Goal: Task Accomplishment & Management: Manage account settings

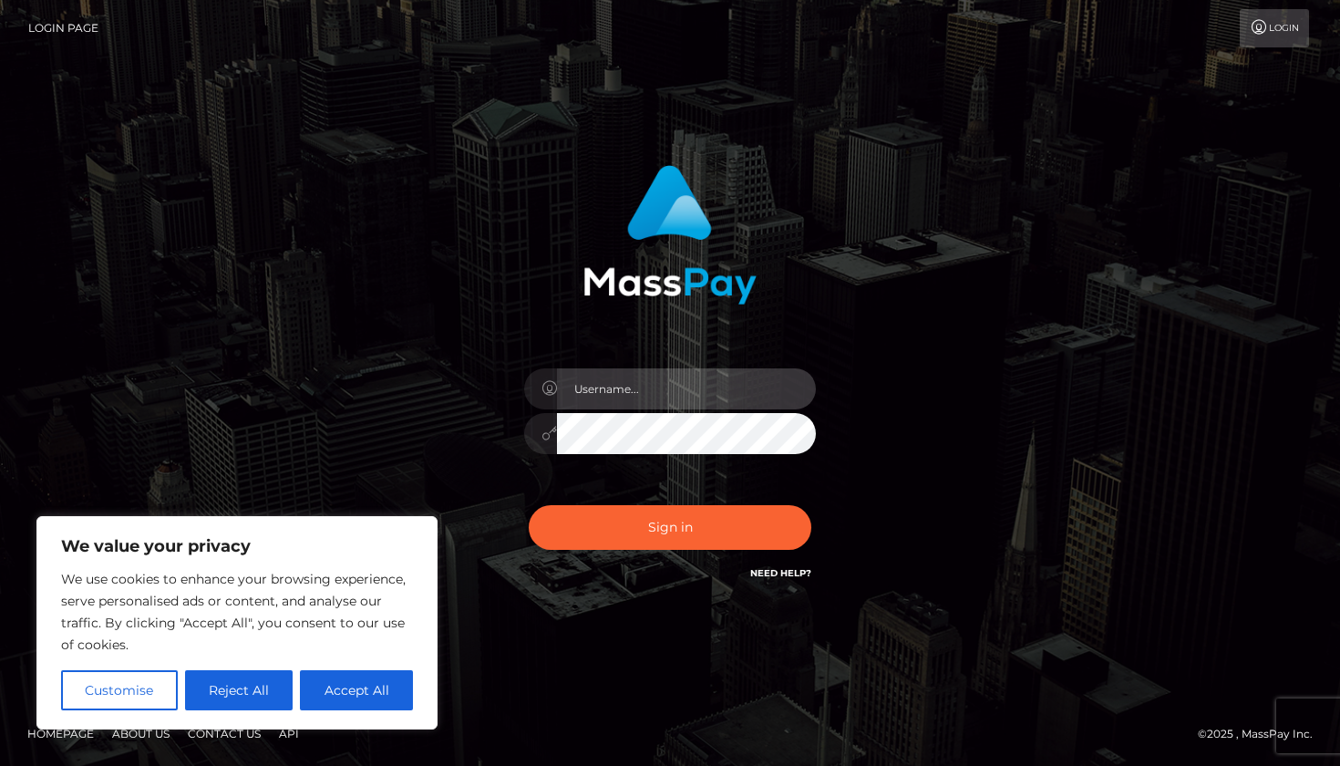
type input "[PERSON_NAME].relife"
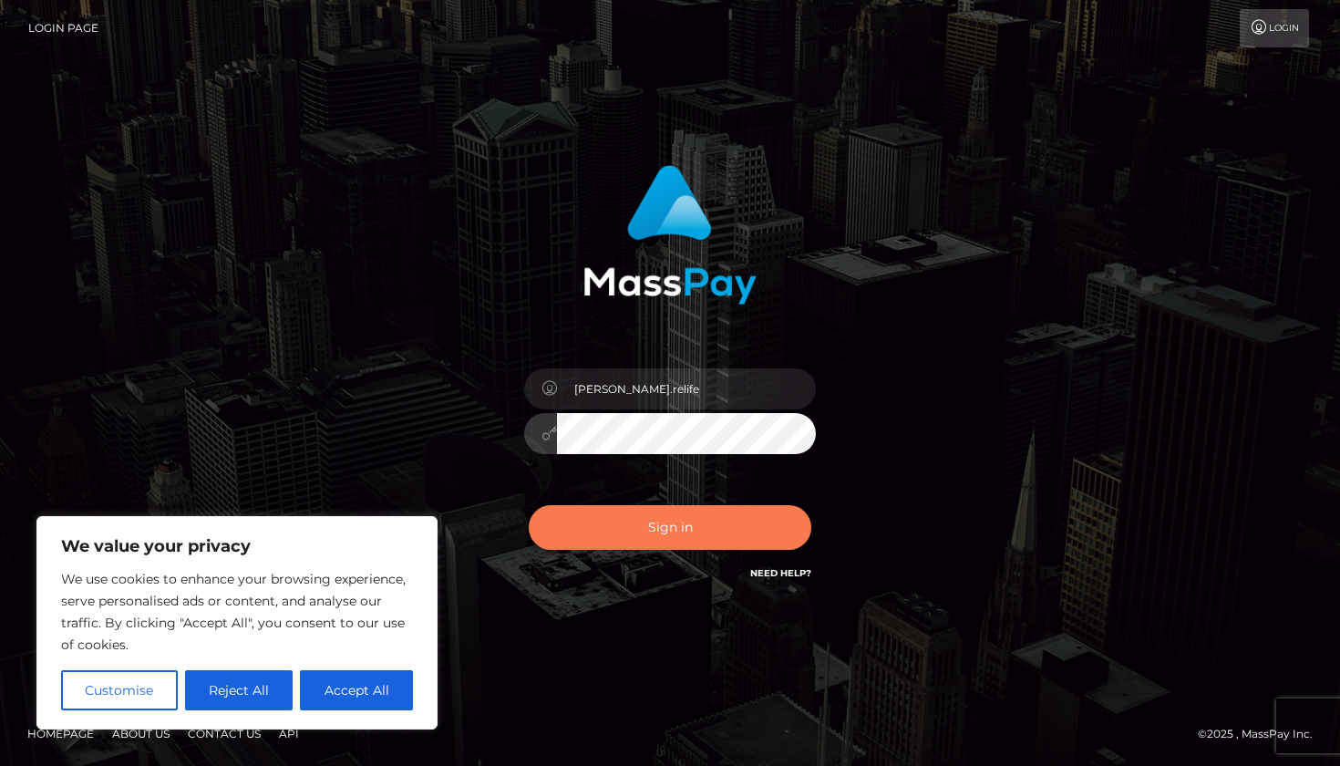
click at [692, 524] on button "Sign in" at bounding box center [670, 527] width 283 height 45
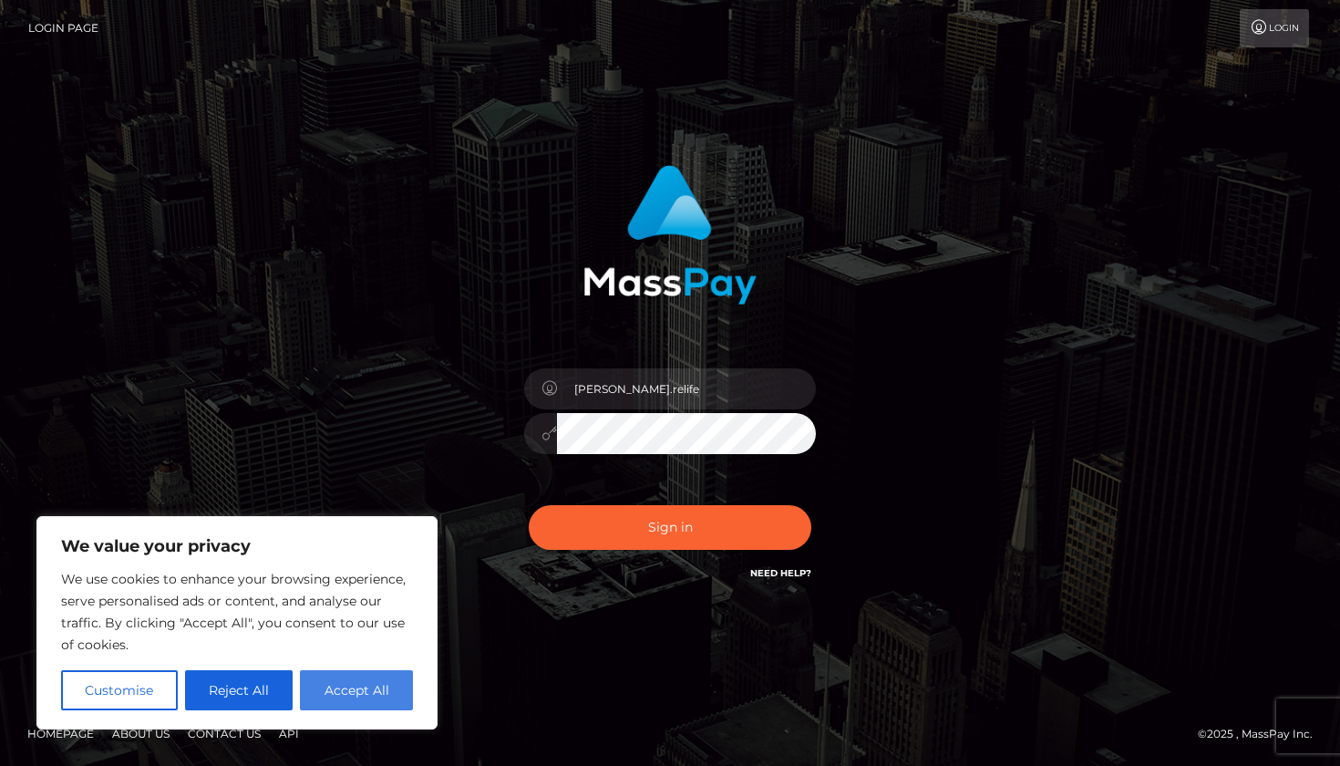
click at [380, 696] on button "Accept All" at bounding box center [356, 690] width 113 height 40
checkbox input "true"
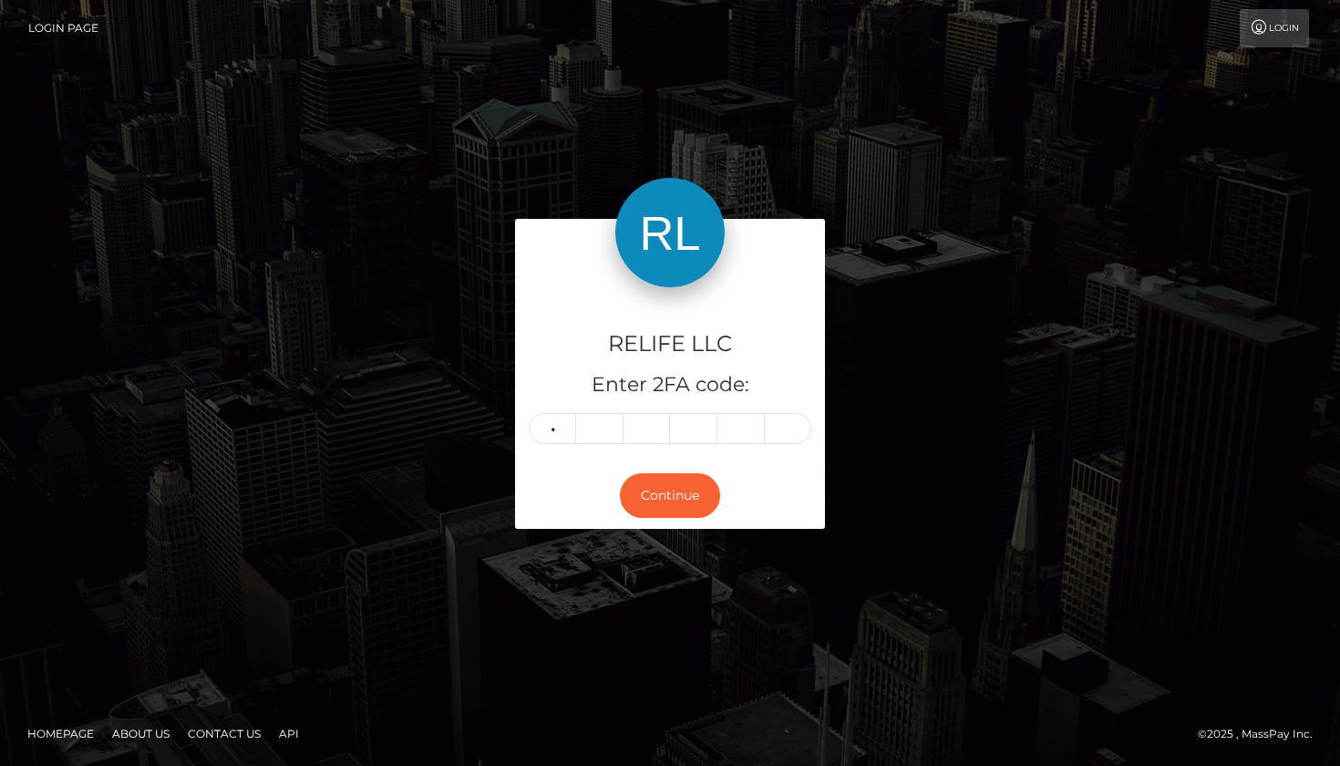
type input "9"
type input "6"
type input "7"
type input "2"
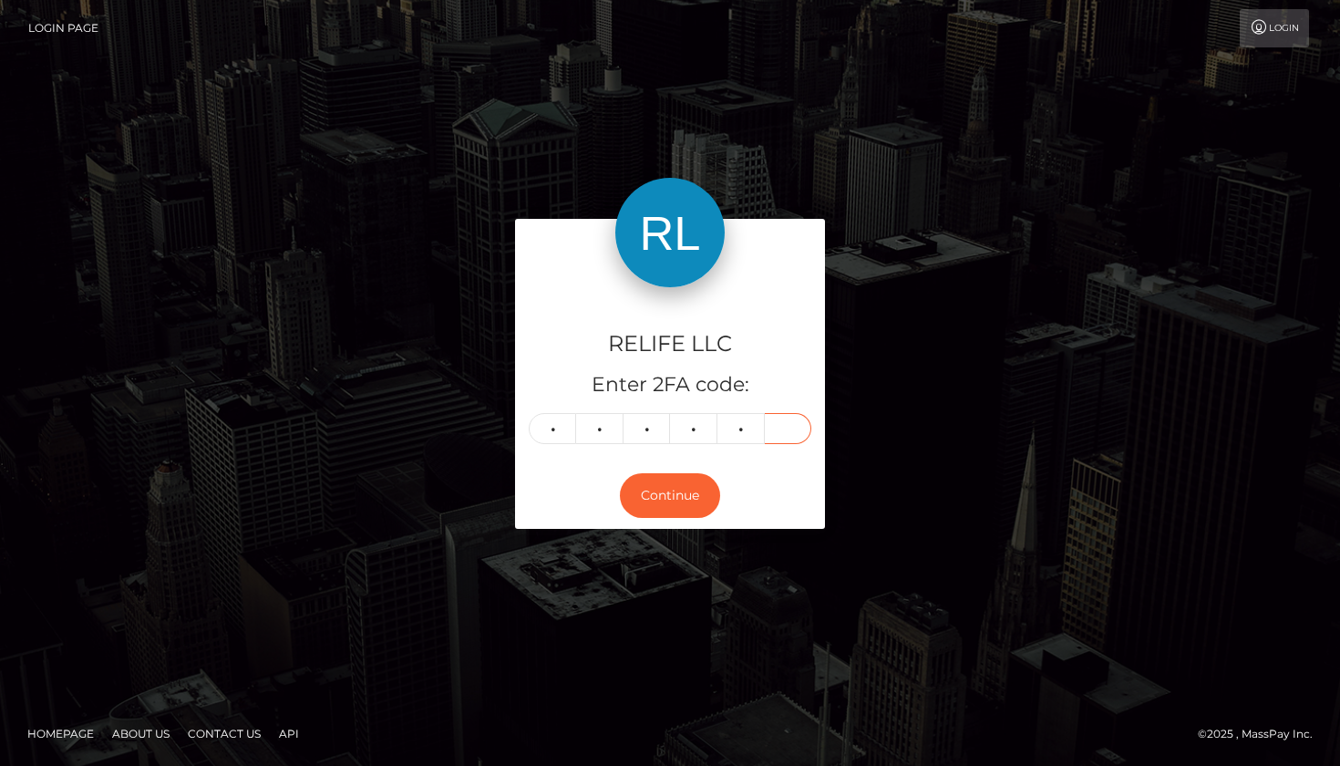
type input "8"
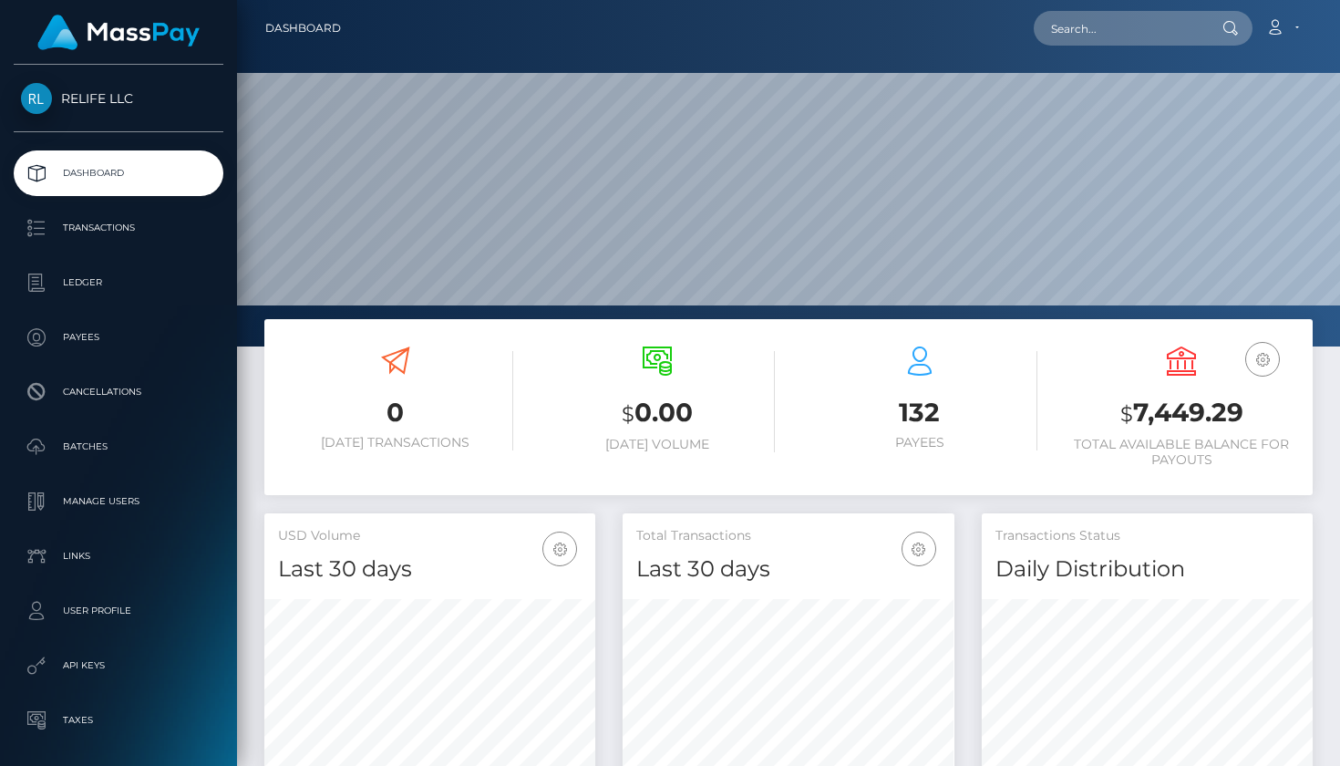
scroll to position [322, 332]
